Goal: Navigation & Orientation: Find specific page/section

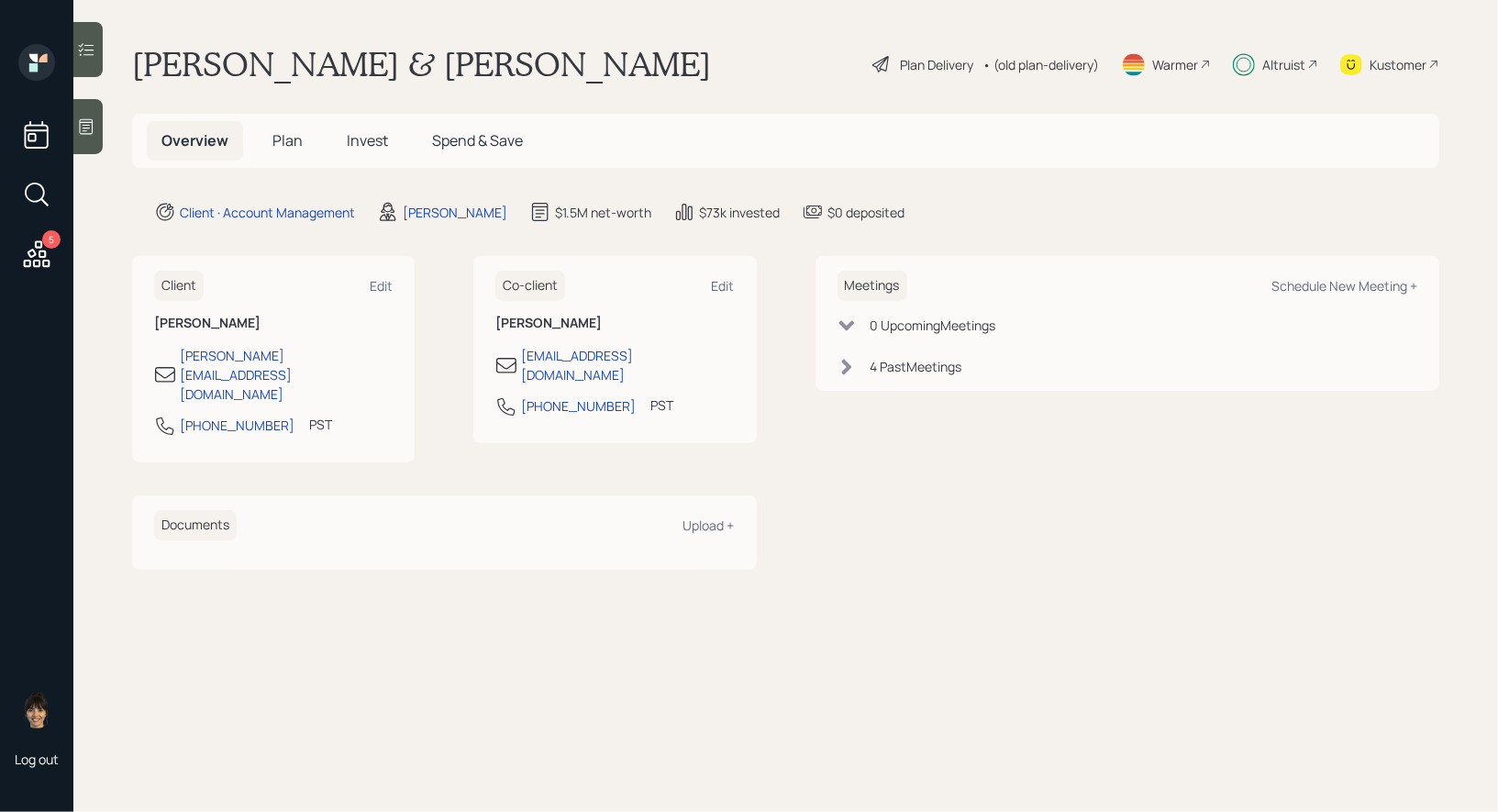
click at [368, 145] on span "Invest" at bounding box center [367, 140] width 41 height 20
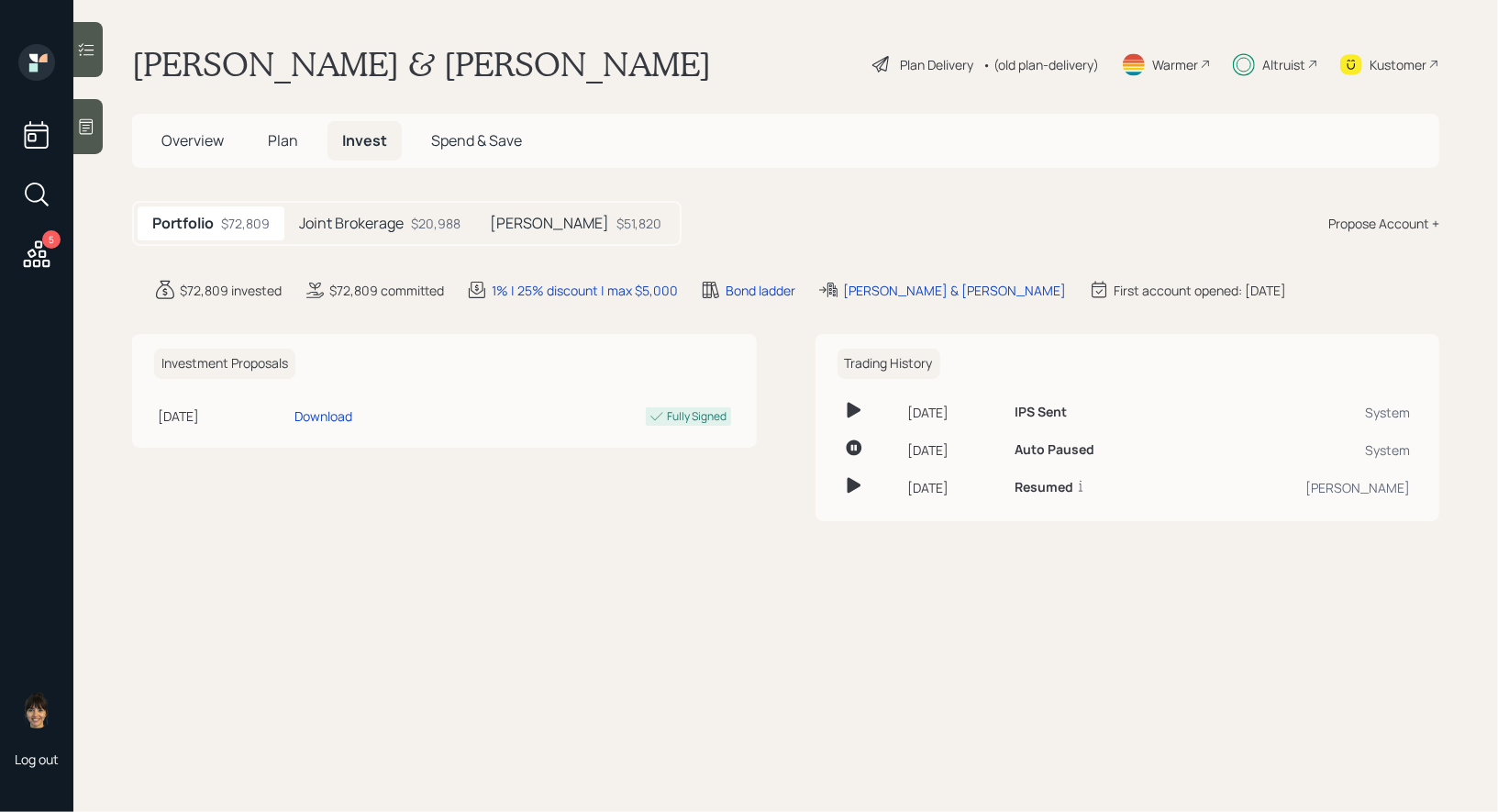
click at [283, 138] on span "Plan" at bounding box center [282, 140] width 31 height 20
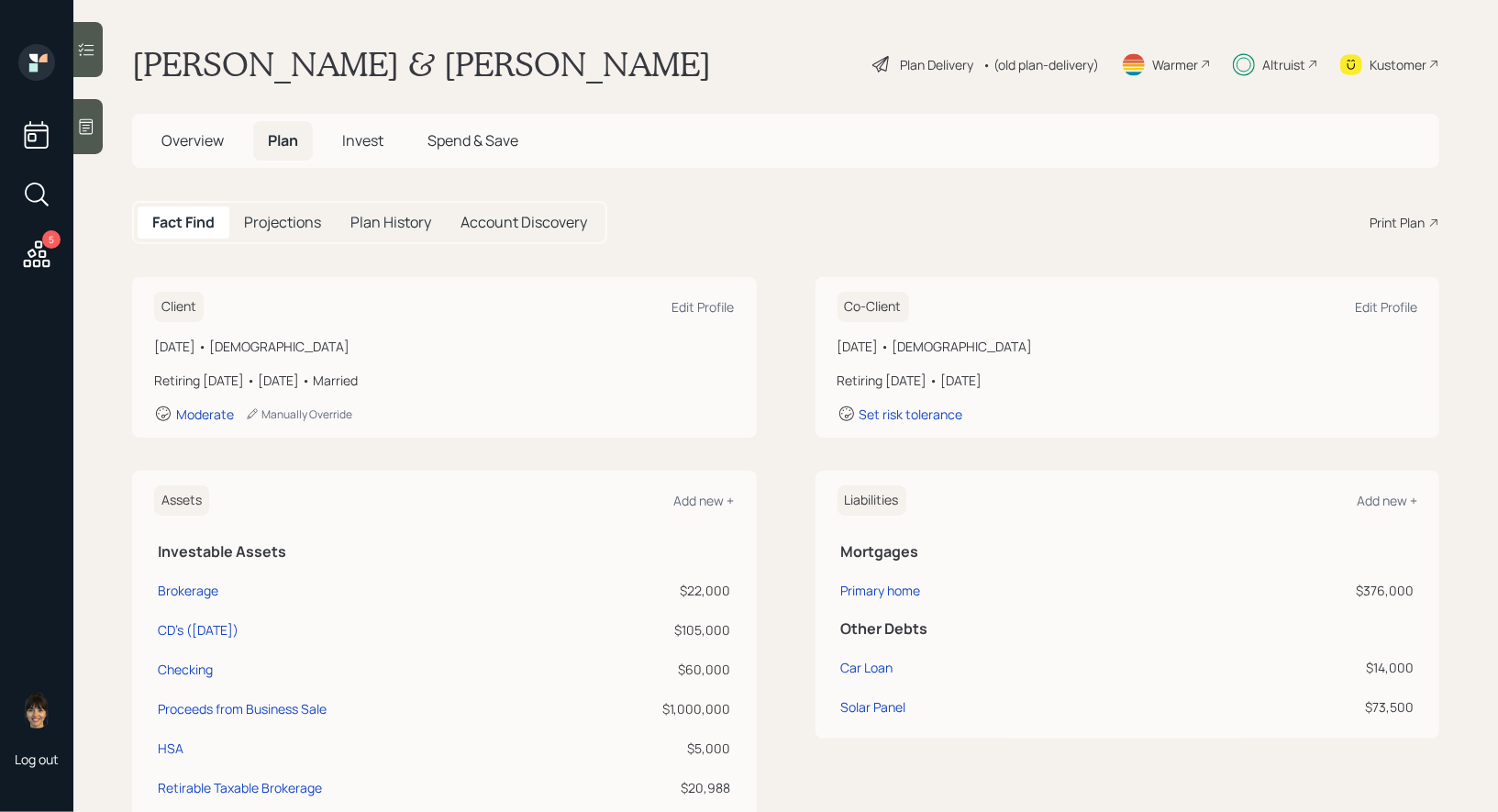
click at [363, 137] on span "Invest" at bounding box center [363, 140] width 41 height 20
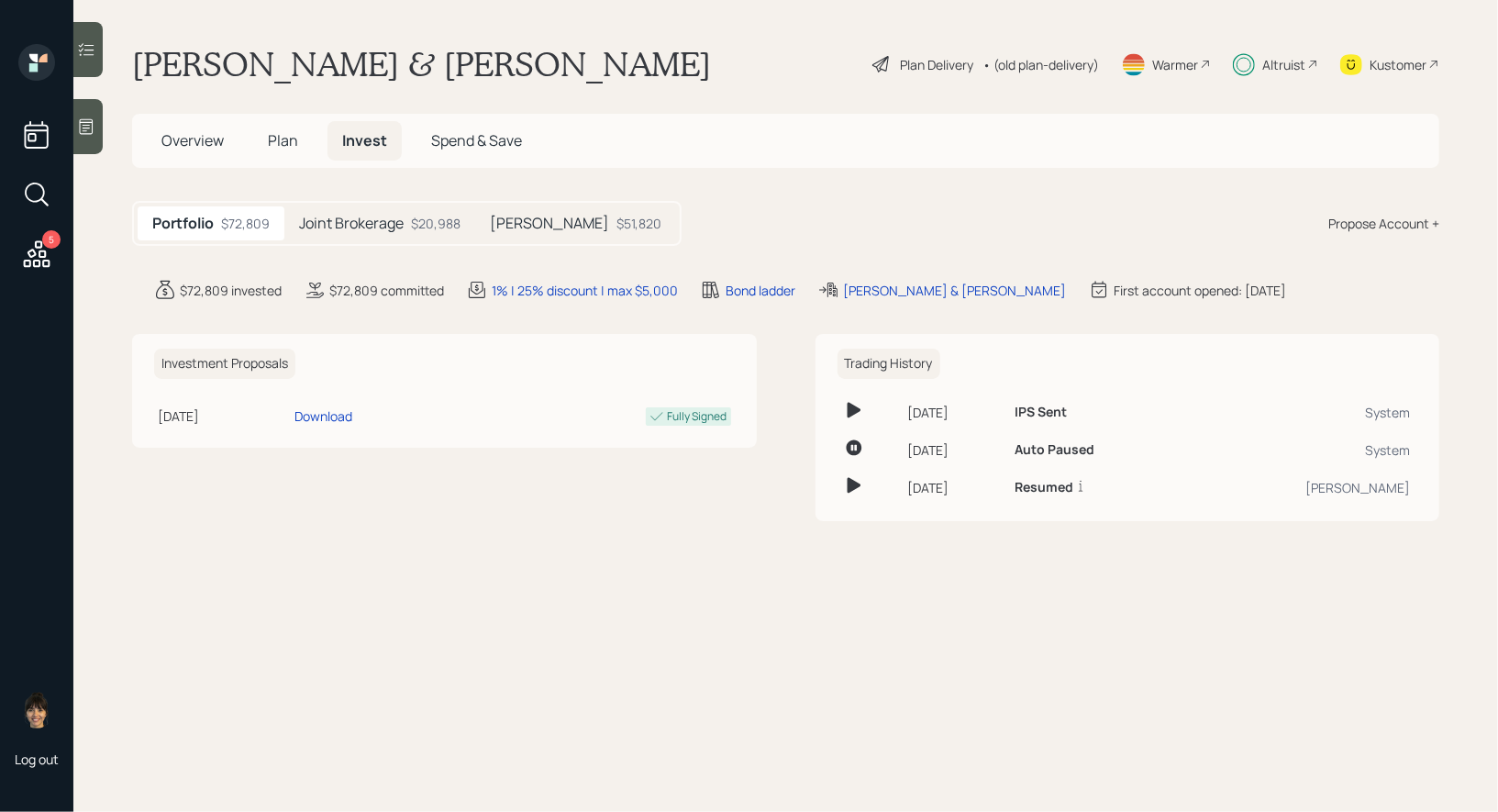
click at [394, 215] on h5 "Joint Brokerage" at bounding box center [351, 223] width 105 height 18
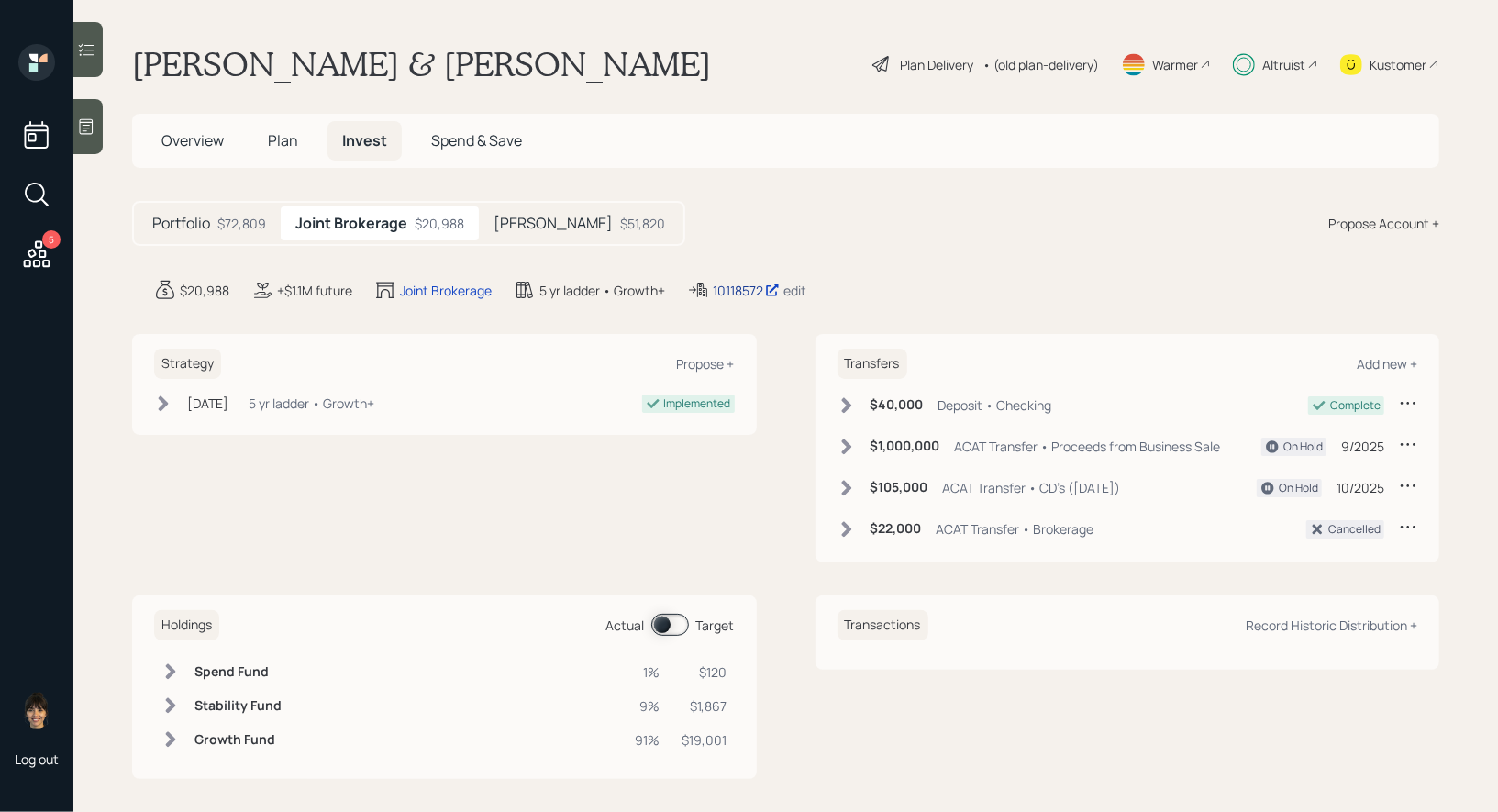
click at [730, 287] on div "10118572" at bounding box center [746, 290] width 67 height 20
click at [278, 142] on span "Plan" at bounding box center [282, 140] width 31 height 20
